Goal: Task Accomplishment & Management: Manage account settings

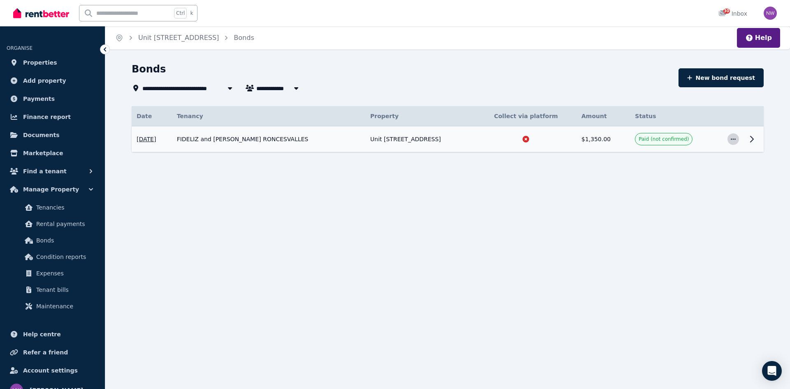
click at [733, 140] on icon "button" at bounding box center [733, 139] width 7 height 6
click at [695, 179] on span "Confirm paid" at bounding box center [706, 178] width 53 height 10
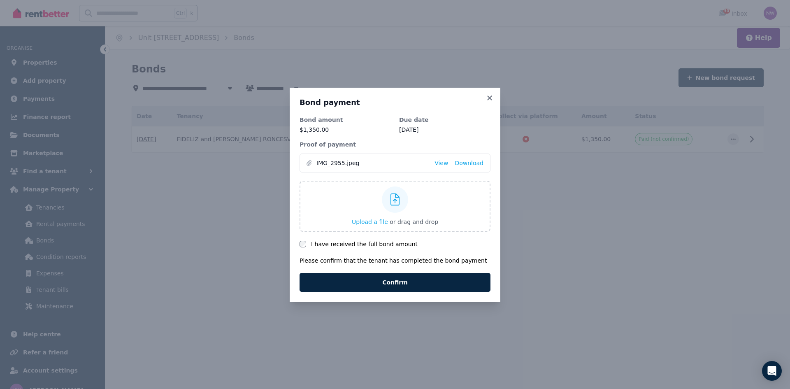
drag, startPoint x: 336, startPoint y: 245, endPoint x: 340, endPoint y: 255, distance: 10.8
click at [336, 245] on label "I have received the full bond amount" at bounding box center [364, 244] width 107 height 8
click at [390, 287] on button "Confirm" at bounding box center [394, 282] width 191 height 19
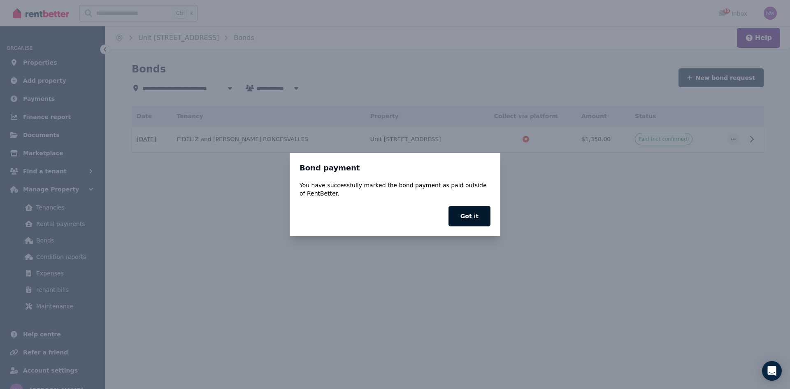
click at [459, 220] on button "Got it" at bounding box center [469, 216] width 42 height 21
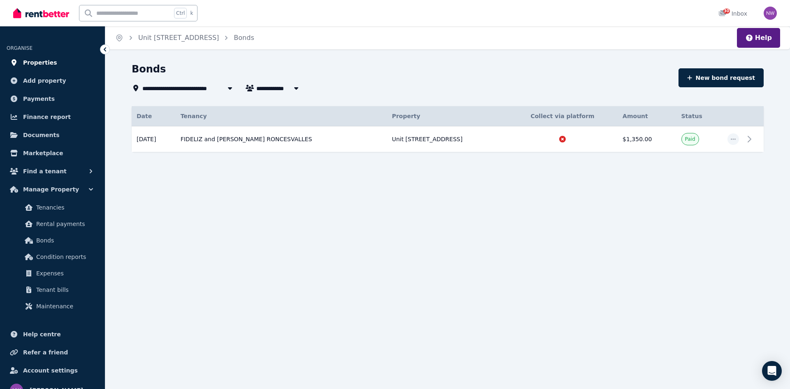
click at [39, 63] on span "Properties" at bounding box center [40, 63] width 34 height 10
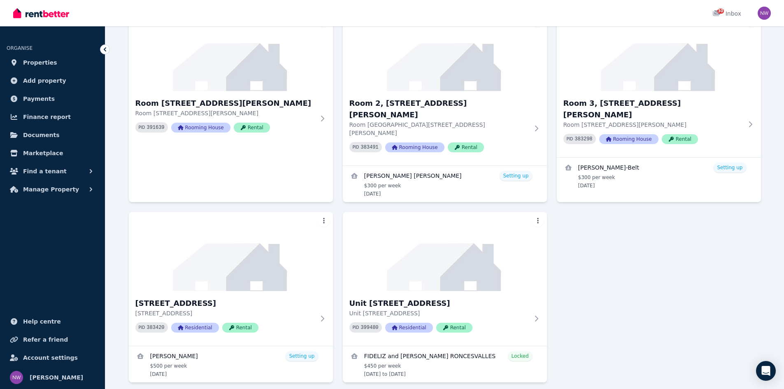
scroll to position [317, 0]
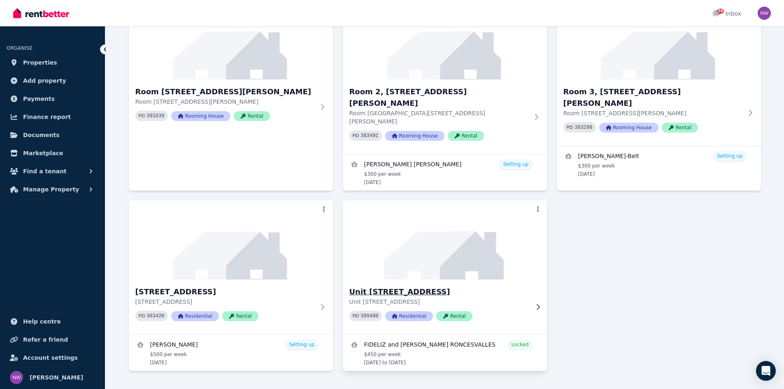
click at [400, 286] on h3 "Unit [STREET_ADDRESS]" at bounding box center [438, 292] width 179 height 12
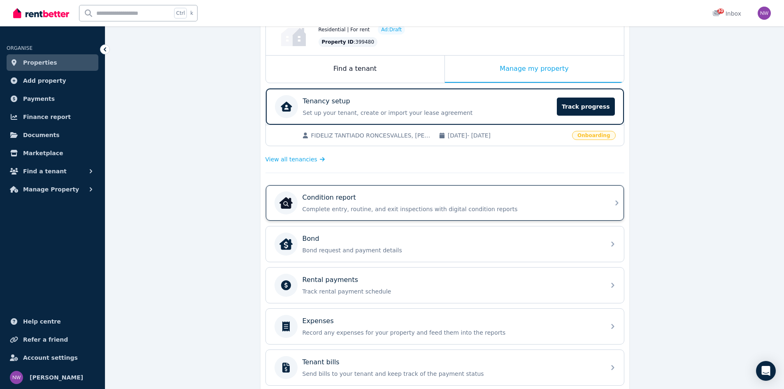
scroll to position [165, 0]
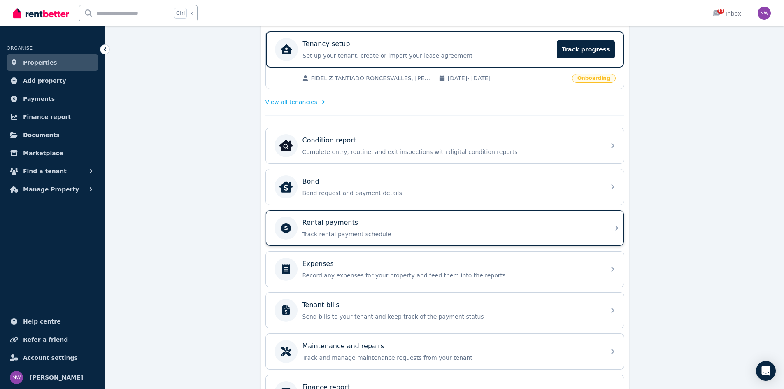
click at [334, 231] on p "Track rental payment schedule" at bounding box center [451, 234] width 298 height 8
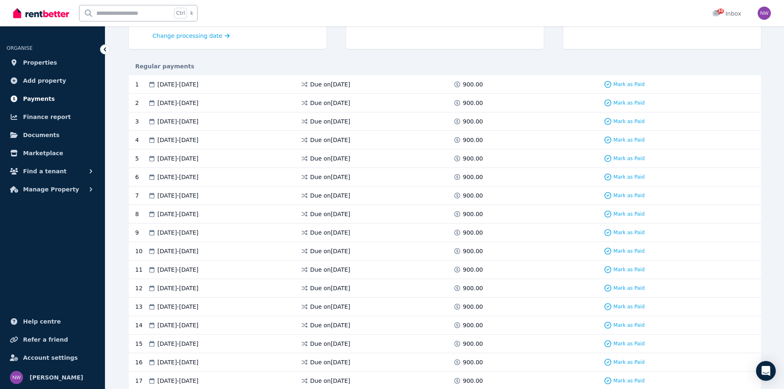
scroll to position [123, 0]
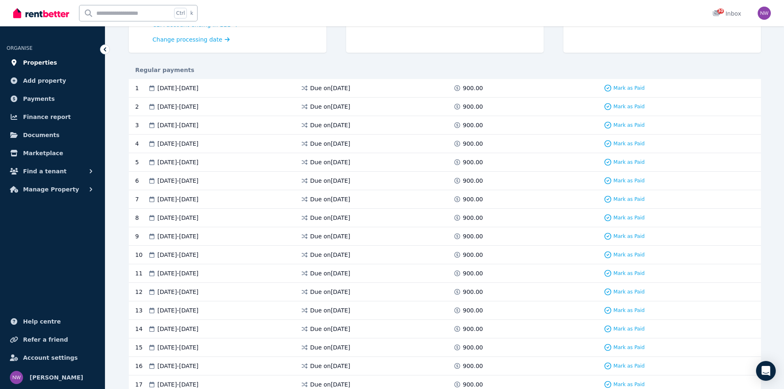
click at [56, 65] on link "Properties" at bounding box center [53, 62] width 92 height 16
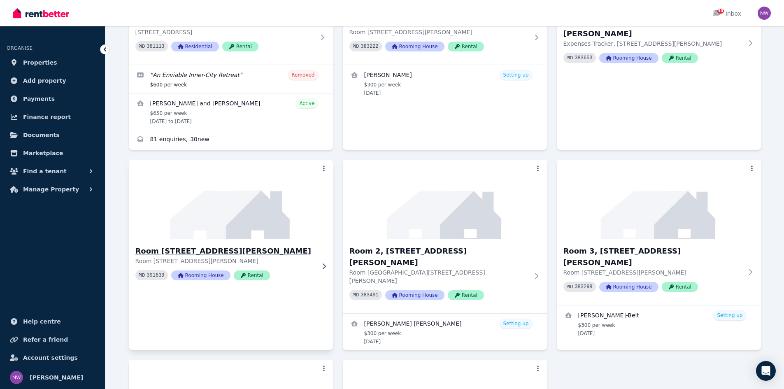
scroll to position [206, 0]
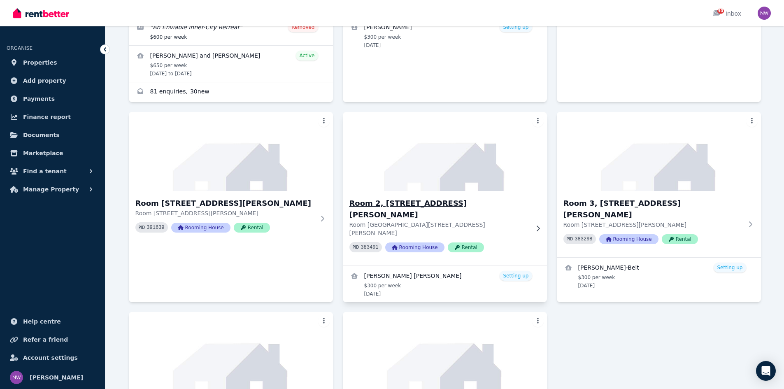
click at [419, 205] on h3 "Room 2, [STREET_ADDRESS][PERSON_NAME]" at bounding box center [438, 208] width 179 height 23
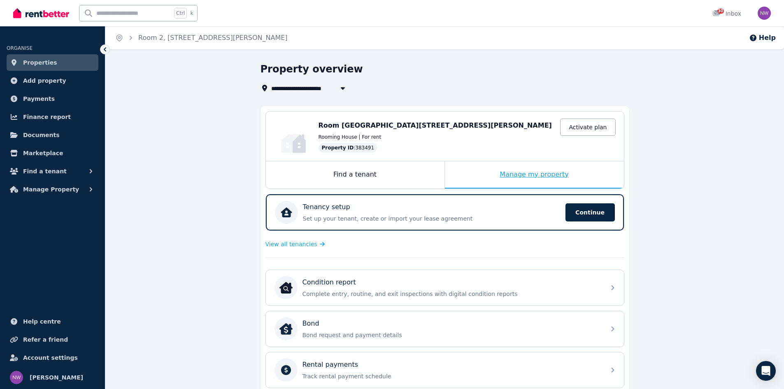
click at [519, 173] on div "Manage my property" at bounding box center [534, 174] width 179 height 27
click at [603, 208] on span "Continue" at bounding box center [589, 212] width 49 height 18
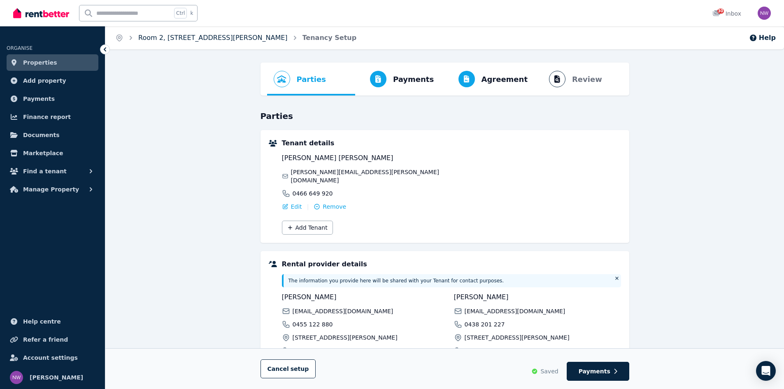
click at [196, 37] on link "Room 2, [STREET_ADDRESS][PERSON_NAME]" at bounding box center [212, 38] width 149 height 8
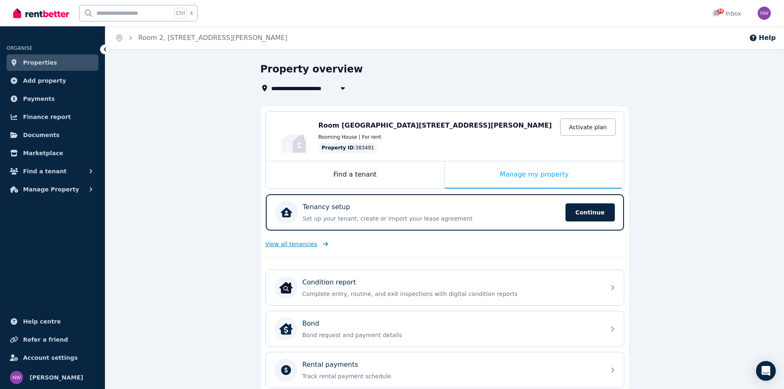
click at [304, 243] on span "View all tenancies" at bounding box center [291, 244] width 52 height 8
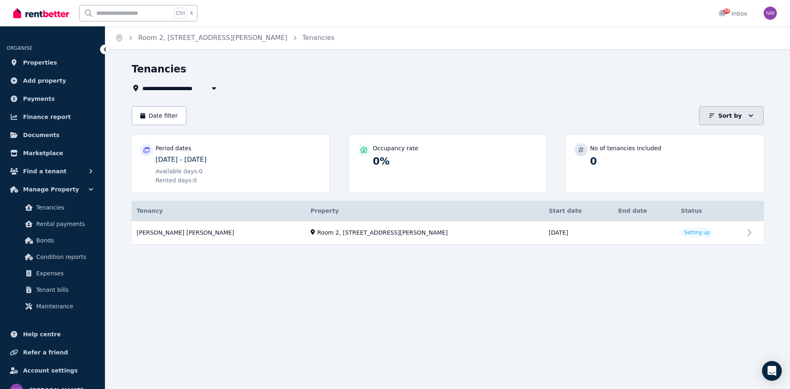
click at [757, 116] on button "Sort by" at bounding box center [731, 115] width 65 height 19
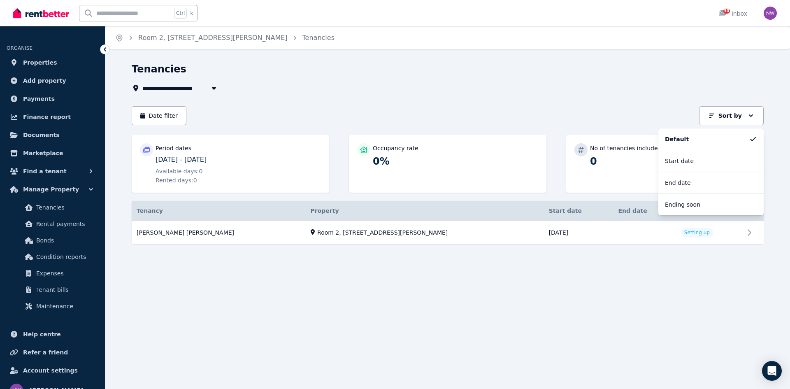
click at [642, 104] on div "**********" at bounding box center [448, 161] width 632 height 196
click at [216, 89] on icon "button" at bounding box center [214, 88] width 8 height 7
type input "**********"
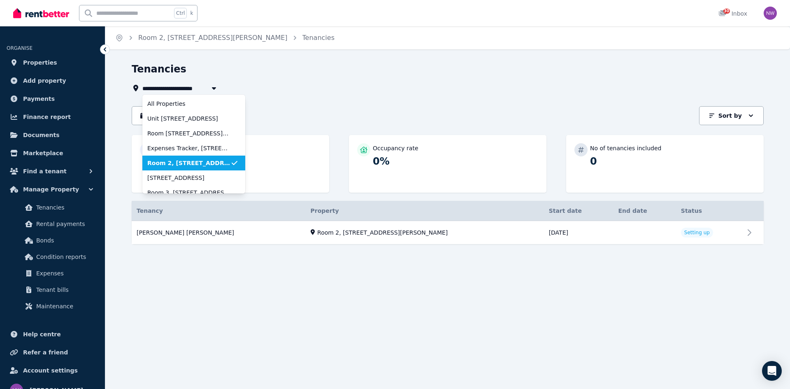
click at [267, 74] on div "Tenancies" at bounding box center [445, 71] width 627 height 16
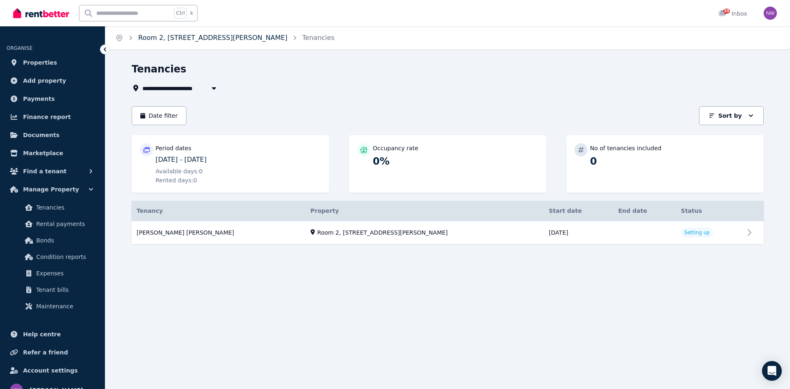
click at [190, 39] on link "Room 2, [STREET_ADDRESS][PERSON_NAME]" at bounding box center [212, 38] width 149 height 8
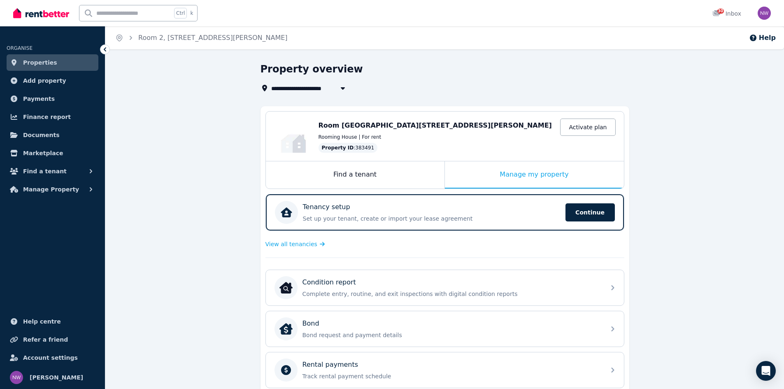
click at [344, 85] on icon "button" at bounding box center [343, 88] width 8 height 7
type input "**********"
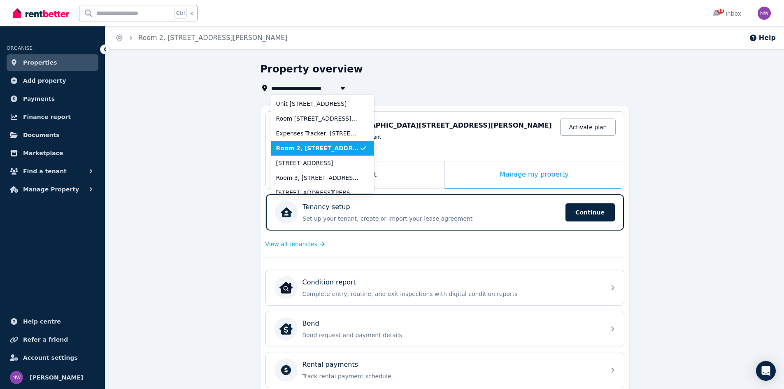
click at [402, 78] on div "**********" at bounding box center [442, 78] width 364 height 30
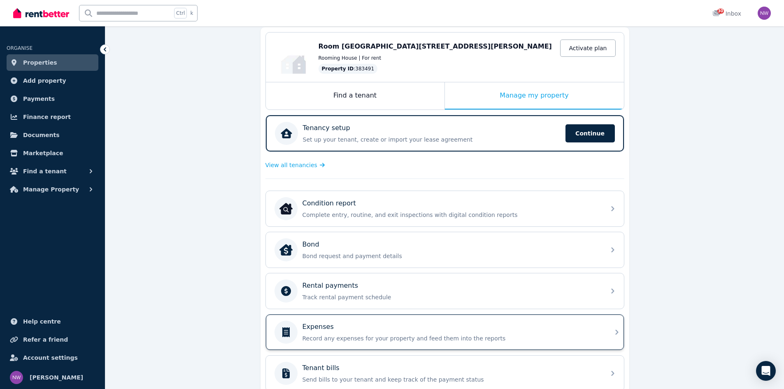
scroll to position [82, 0]
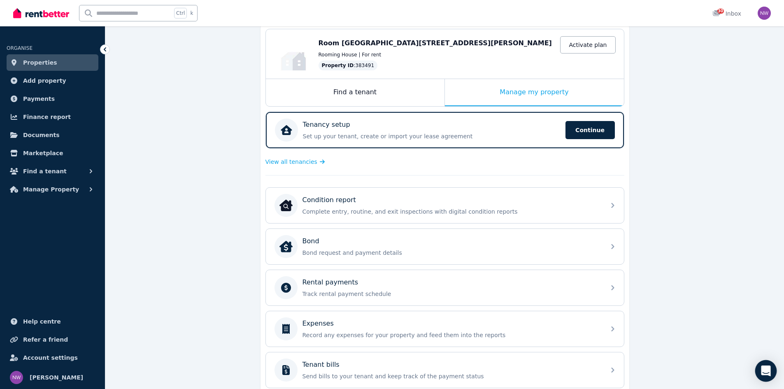
click at [772, 375] on div "Open Intercom Messenger" at bounding box center [766, 371] width 22 height 22
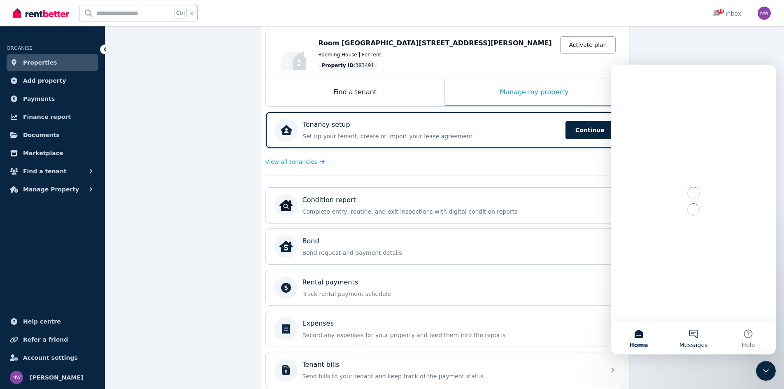
scroll to position [0, 0]
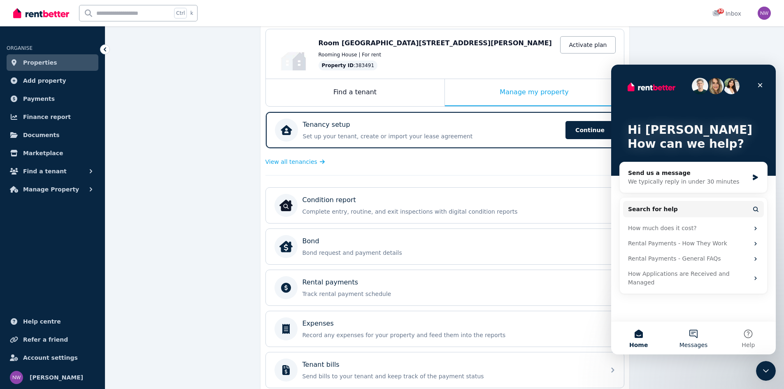
click at [697, 335] on button "Messages" at bounding box center [693, 337] width 55 height 33
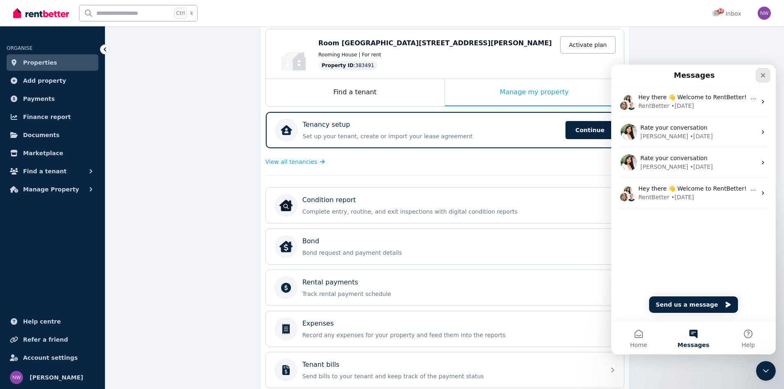
click at [763, 76] on icon "Close" at bounding box center [762, 75] width 7 height 7
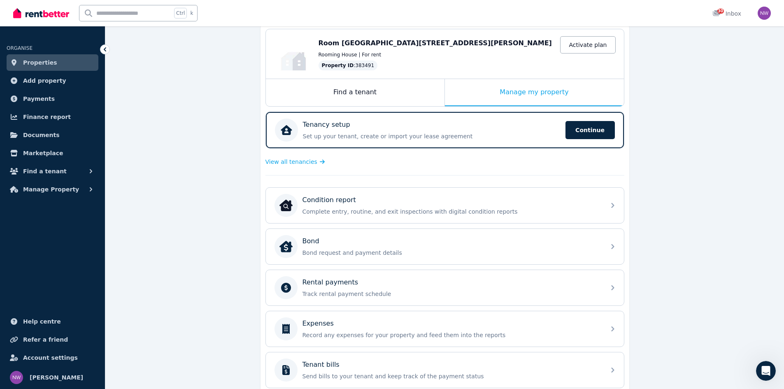
click at [364, 43] on span "Room [GEOGRAPHIC_DATA][STREET_ADDRESS][PERSON_NAME]" at bounding box center [434, 43] width 233 height 8
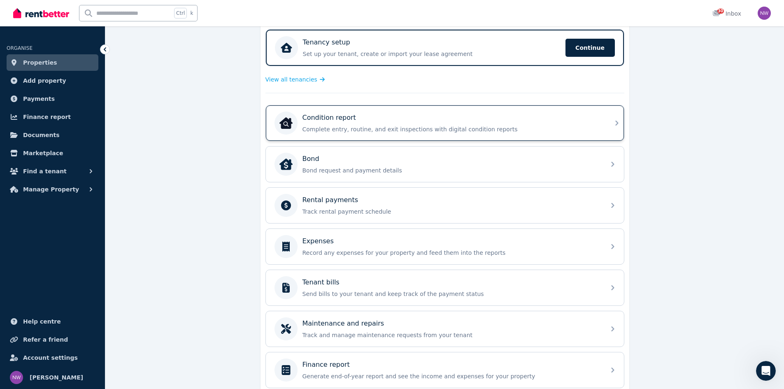
scroll to position [200, 0]
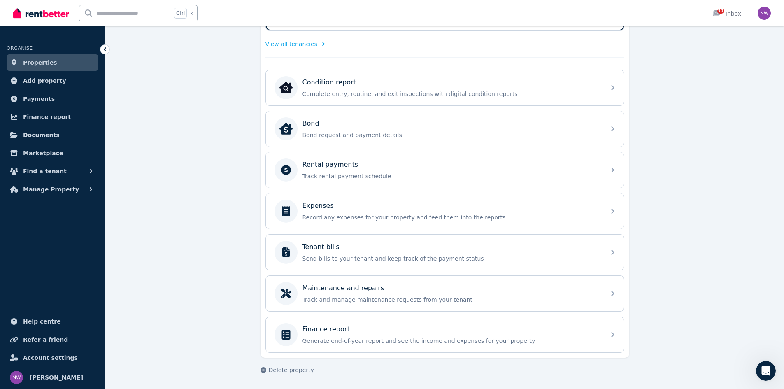
click at [65, 65] on link "Properties" at bounding box center [53, 62] width 92 height 16
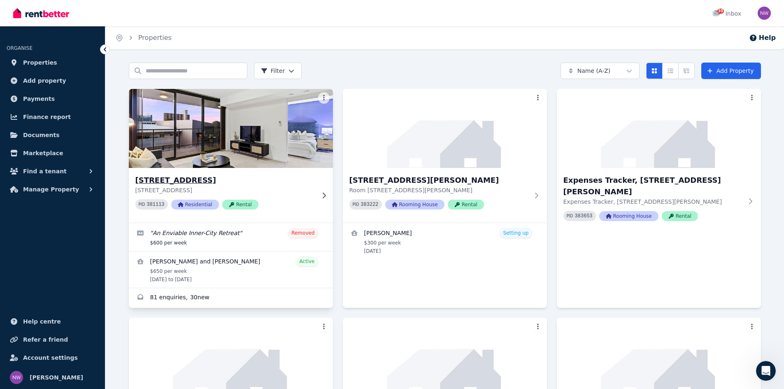
click at [189, 182] on h3 "[STREET_ADDRESS]" at bounding box center [224, 180] width 179 height 12
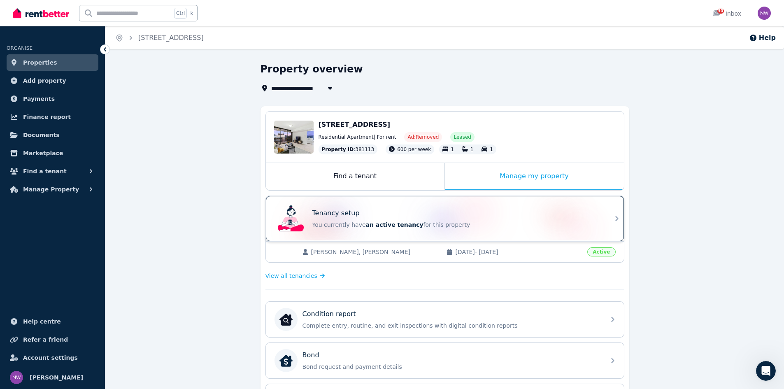
click at [423, 225] on p "You currently have an active tenancy for this property" at bounding box center [456, 224] width 288 height 8
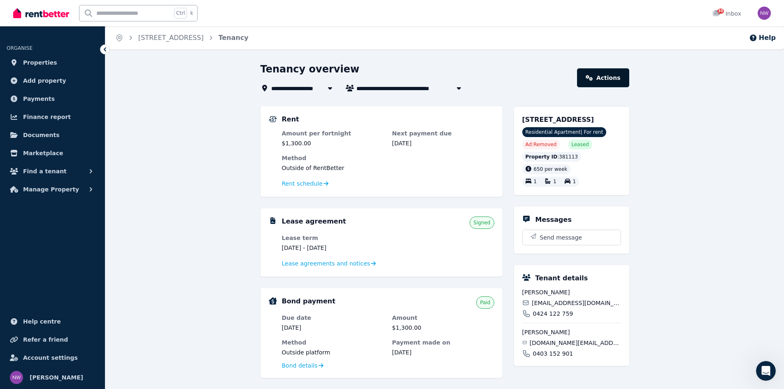
click at [600, 82] on link "Actions" at bounding box center [603, 77] width 52 height 19
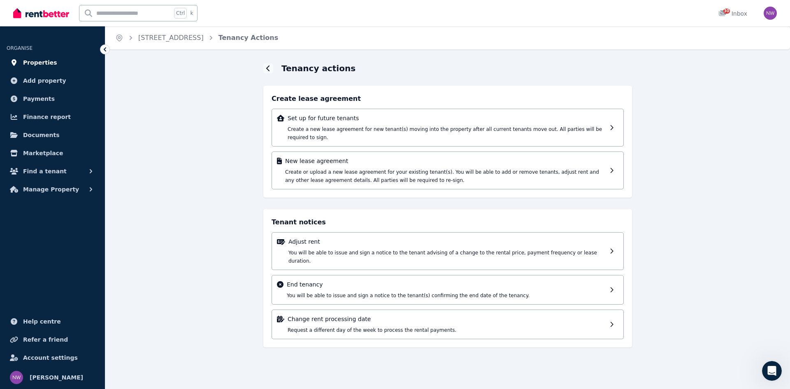
click at [23, 59] on link "Properties" at bounding box center [53, 62] width 92 height 16
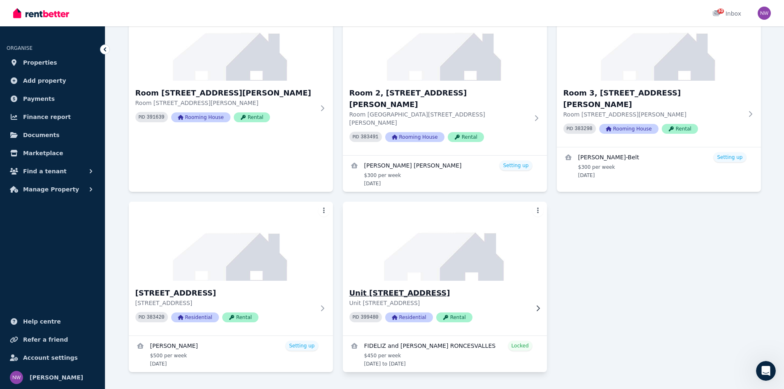
scroll to position [317, 0]
click at [397, 286] on h3 "Unit [STREET_ADDRESS]" at bounding box center [438, 292] width 179 height 12
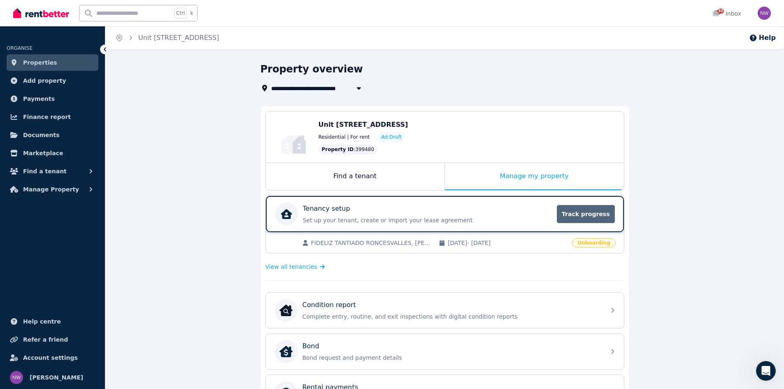
click at [568, 216] on span "Track progress" at bounding box center [586, 214] width 58 height 18
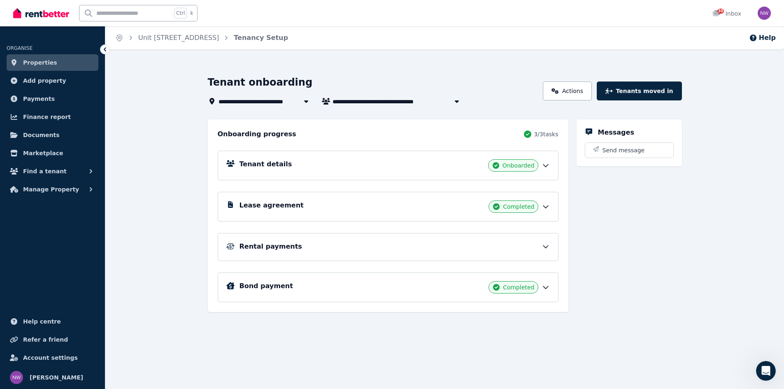
click at [545, 165] on icon at bounding box center [545, 165] width 8 height 8
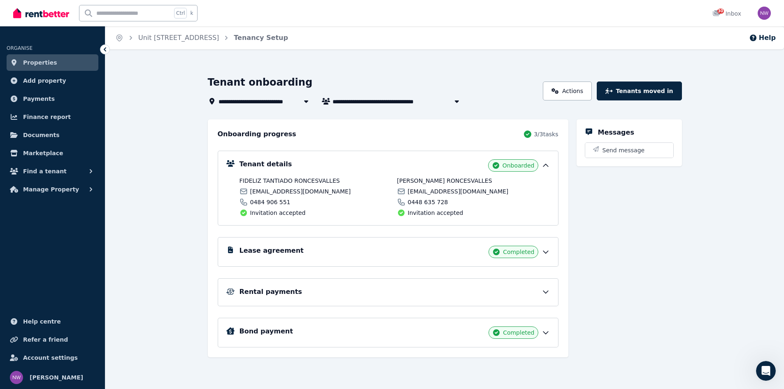
click at [544, 329] on icon at bounding box center [545, 332] width 8 height 8
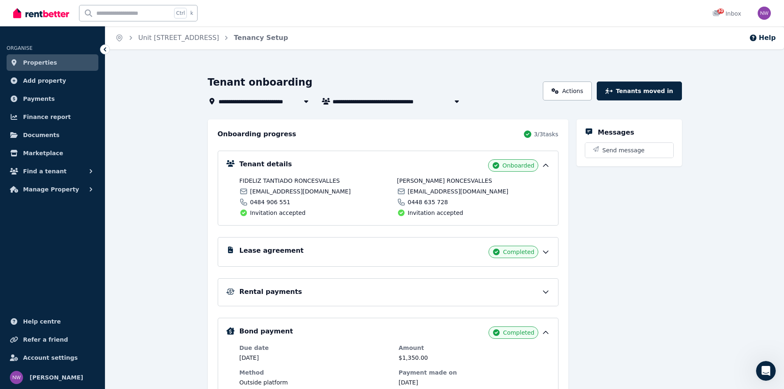
click at [544, 329] on icon at bounding box center [545, 332] width 8 height 8
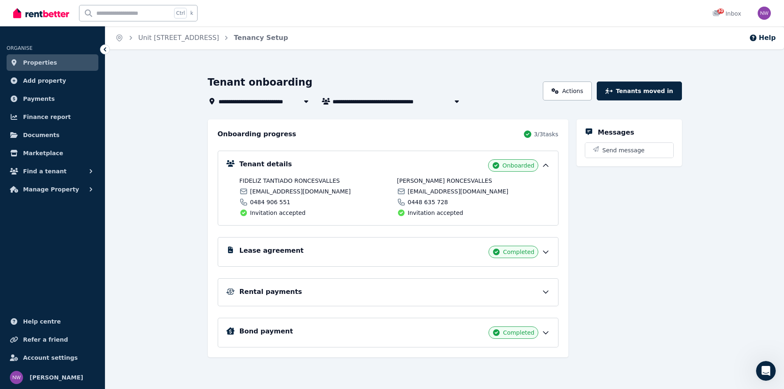
click at [545, 164] on icon at bounding box center [545, 165] width 5 height 2
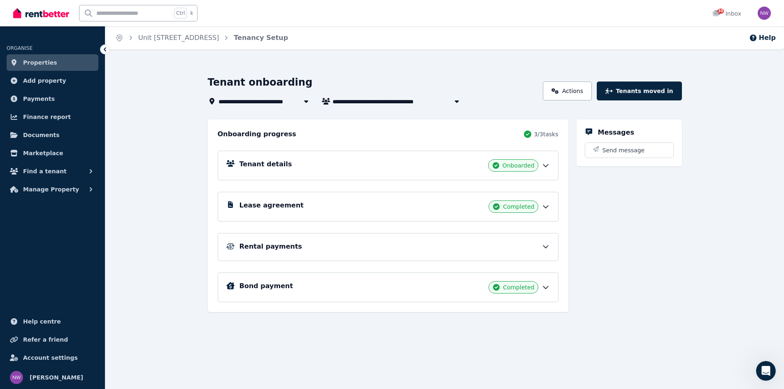
click at [541, 286] on div "Bond payment Completed" at bounding box center [394, 287] width 310 height 12
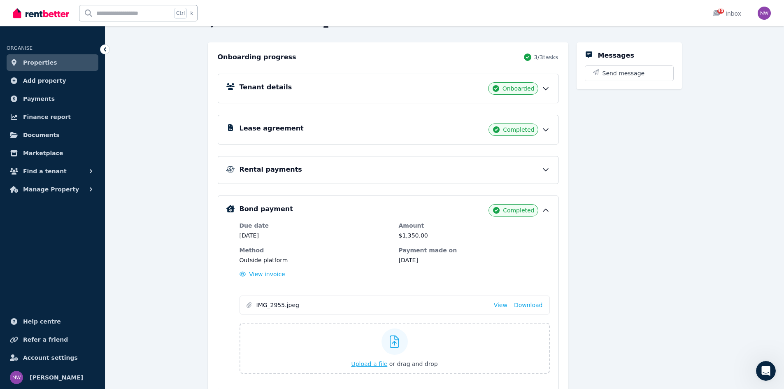
scroll to position [82, 0]
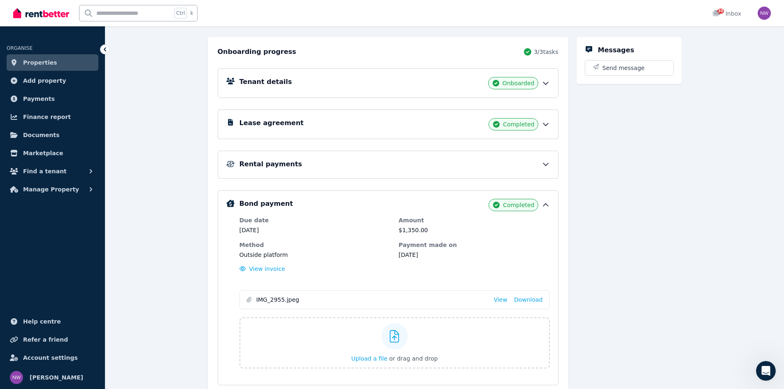
click at [521, 205] on span "Completed" at bounding box center [518, 205] width 31 height 8
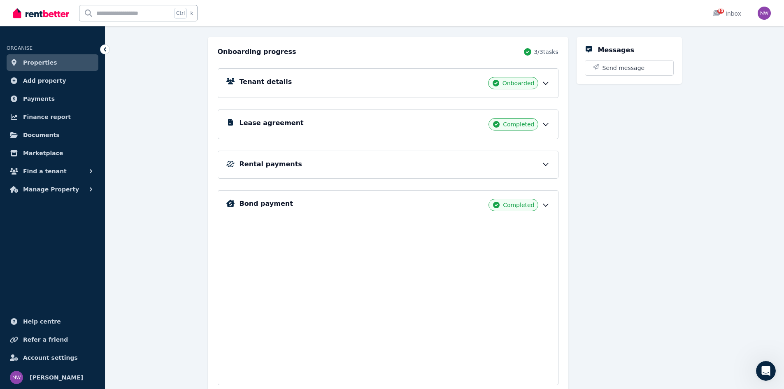
scroll to position [13, 0]
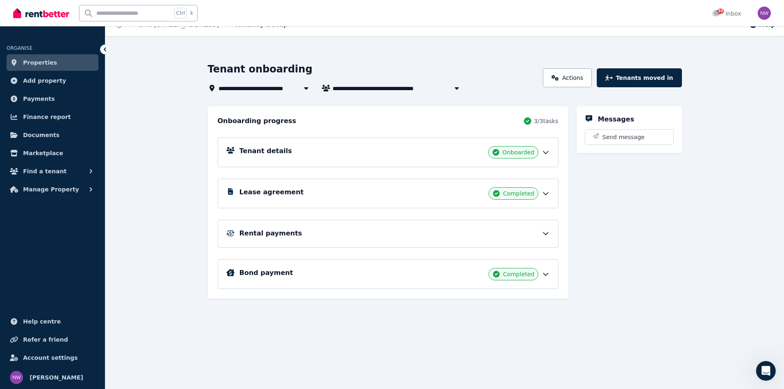
click at [545, 273] on icon at bounding box center [545, 274] width 8 height 8
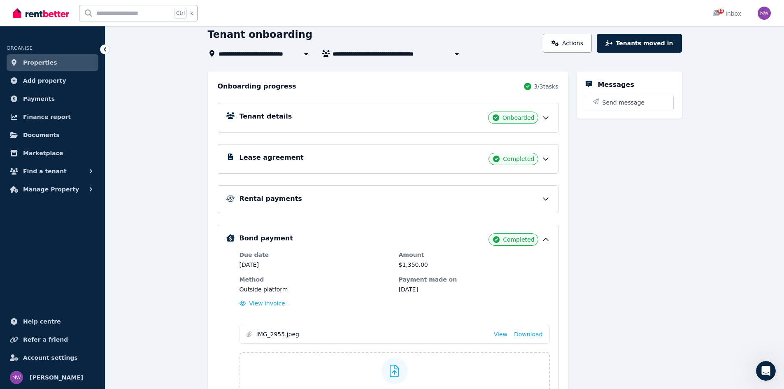
scroll to position [0, 0]
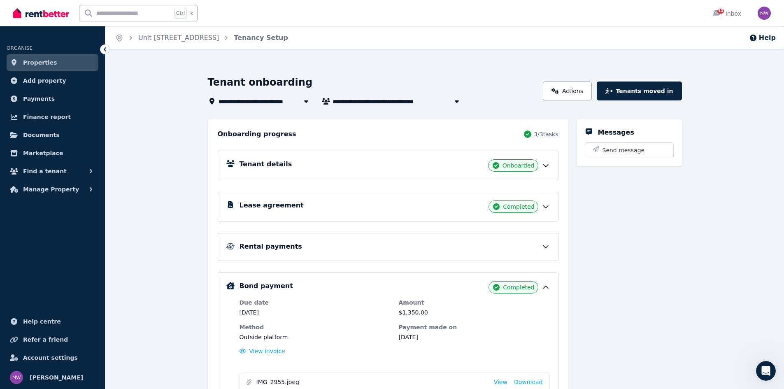
click at [47, 57] on link "Properties" at bounding box center [53, 62] width 92 height 16
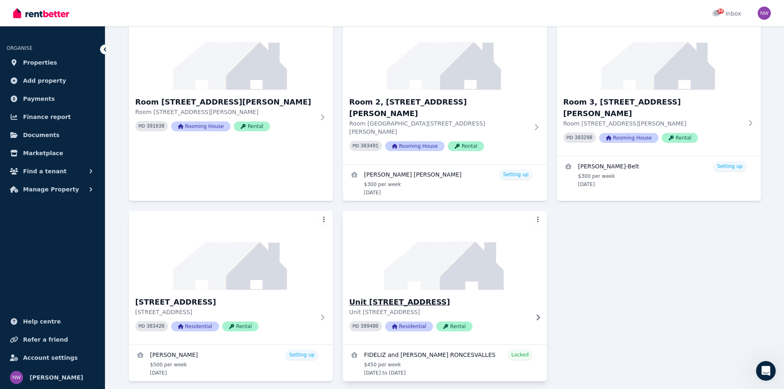
scroll to position [317, 0]
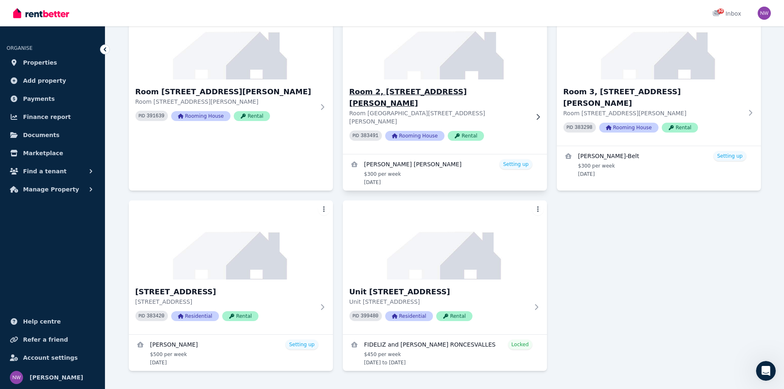
click at [401, 93] on h3 "Room 2, [STREET_ADDRESS][PERSON_NAME]" at bounding box center [438, 97] width 179 height 23
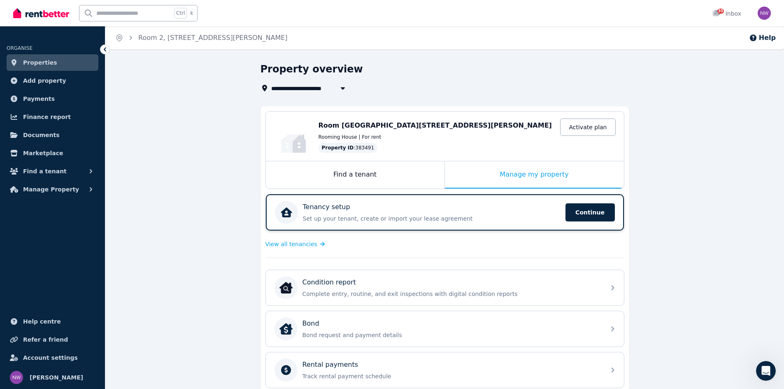
click at [369, 211] on div "Tenancy setup" at bounding box center [431, 207] width 257 height 10
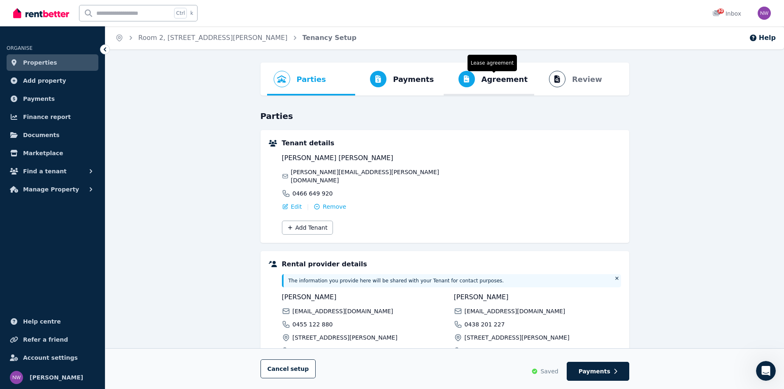
click at [510, 81] on span "Agreement" at bounding box center [504, 80] width 46 height 12
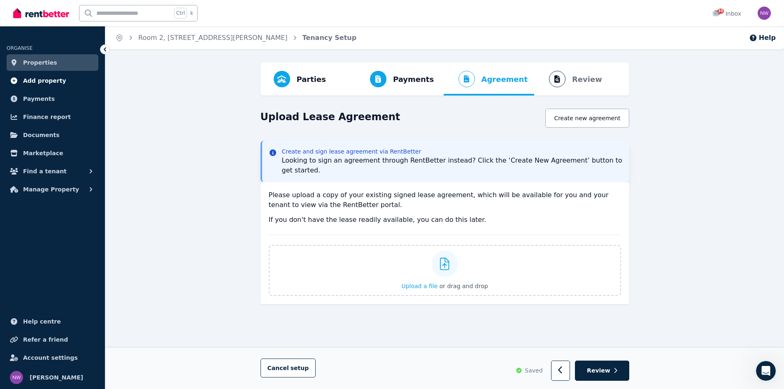
click at [52, 81] on span "Add property" at bounding box center [44, 81] width 43 height 10
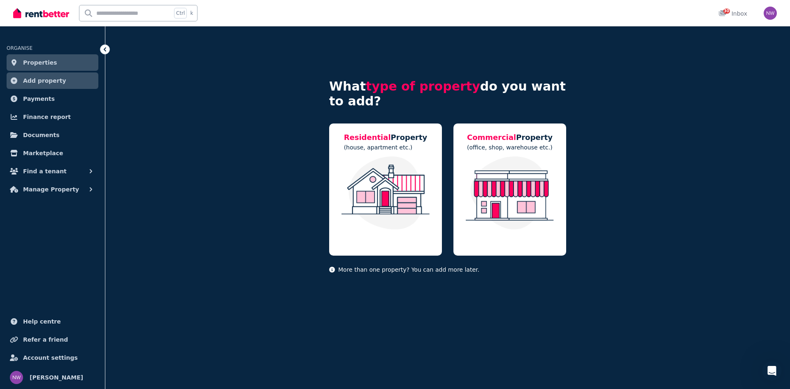
click at [44, 58] on span "Properties" at bounding box center [40, 63] width 34 height 10
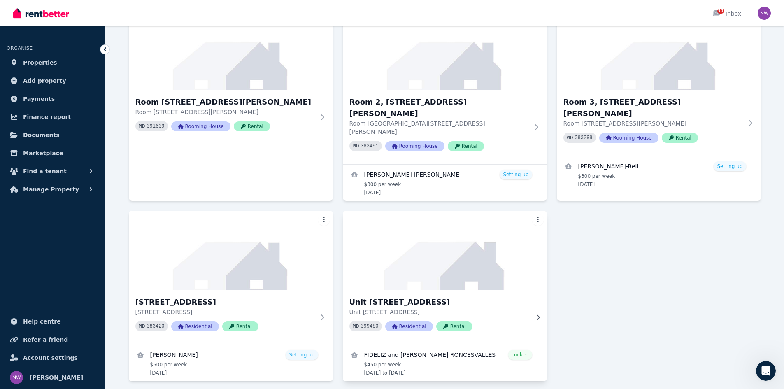
scroll to position [317, 0]
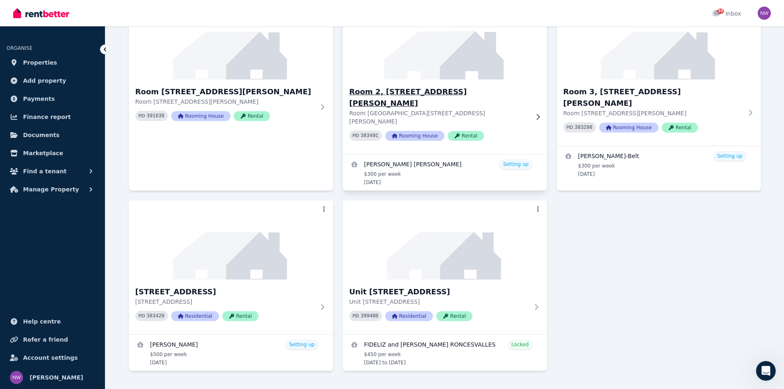
click at [415, 93] on h3 "Room 2, [STREET_ADDRESS][PERSON_NAME]" at bounding box center [438, 97] width 179 height 23
